Goal: Find specific page/section: Find specific page/section

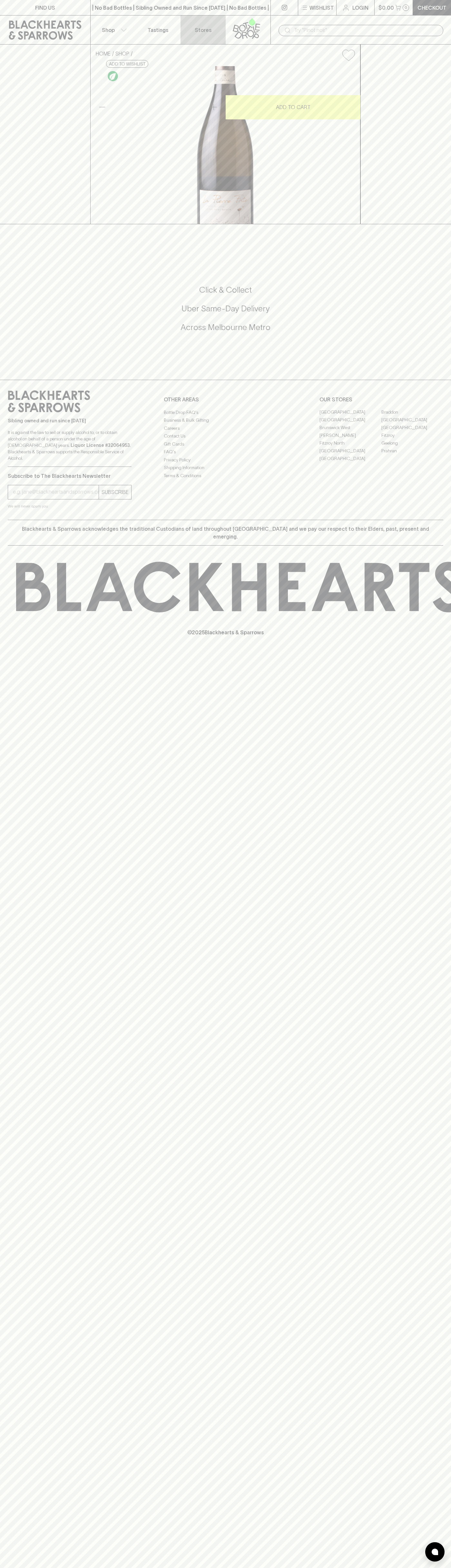
click at [191, 29] on link "Stores" at bounding box center [203, 30] width 45 height 29
click at [56, 1567] on html "FIND US | No Bad Bottles | Sibling Owned and Run Since [DATE] | No Bad Bottles …" at bounding box center [225, 784] width 451 height 1568
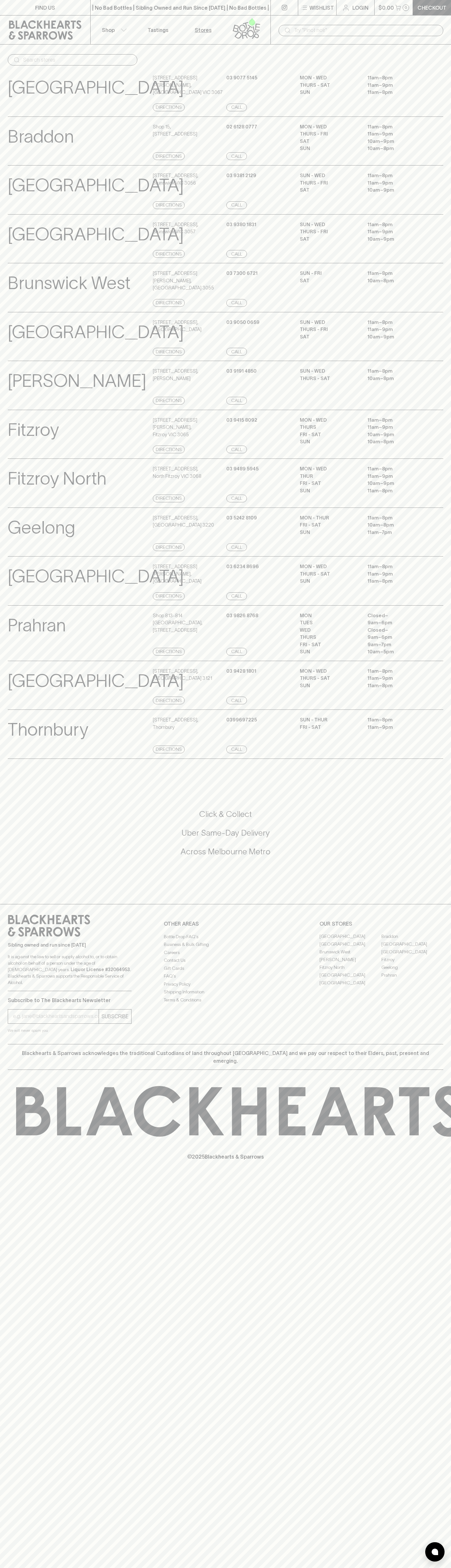
click at [1, 85] on div "[GEOGRAPHIC_DATA] View Store Details [STREET_ADDRESS][PERSON_NAME] Directions […" at bounding box center [225, 92] width 451 height 49
